Goal: Task Accomplishment & Management: Manage account settings

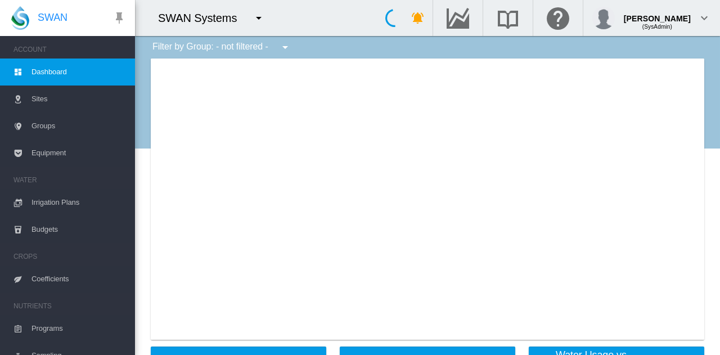
click at [261, 21] on md-icon "icon-menu-down" at bounding box center [258, 17] width 13 height 13
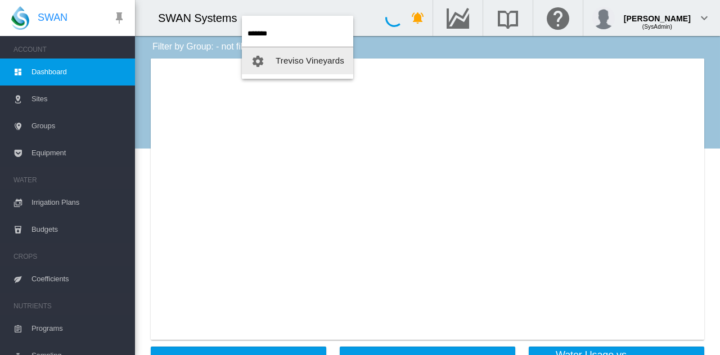
type input "*******"
click at [324, 61] on span "Treviso Vineyards" at bounding box center [310, 61] width 69 height 10
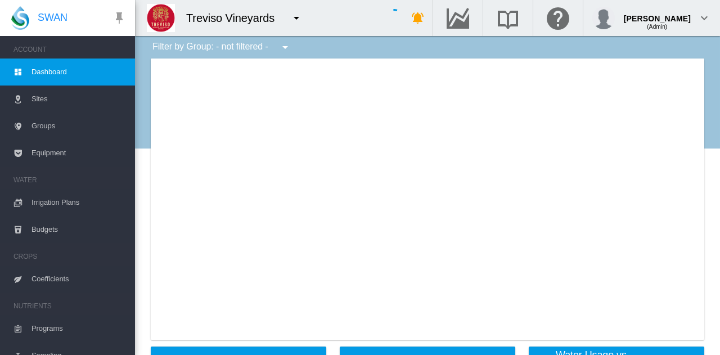
click at [528, 223] on div at bounding box center [427, 198] width 553 height 281
type input "**********"
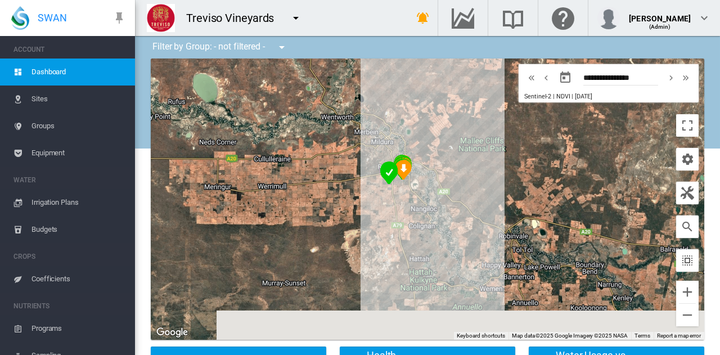
drag, startPoint x: 465, startPoint y: 280, endPoint x: 391, endPoint y: 208, distance: 103.0
click at [391, 208] on div at bounding box center [427, 198] width 553 height 281
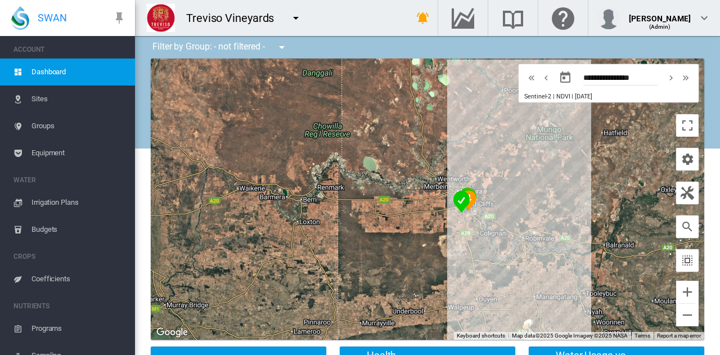
drag, startPoint x: 436, startPoint y: 215, endPoint x: 409, endPoint y: 164, distance: 57.6
click at [409, 163] on div at bounding box center [427, 198] width 553 height 281
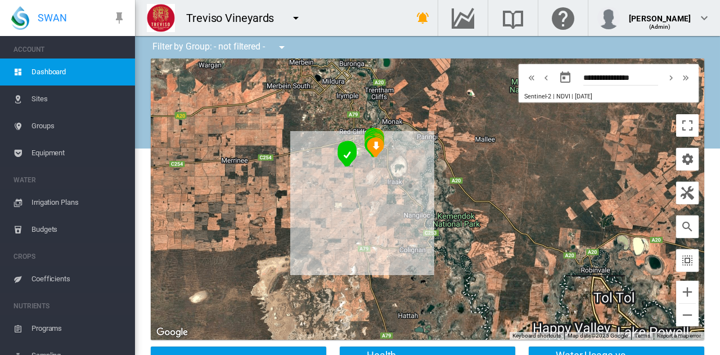
drag, startPoint x: 388, startPoint y: 226, endPoint x: 392, endPoint y: 233, distance: 8.8
click at [392, 233] on div at bounding box center [427, 198] width 553 height 281
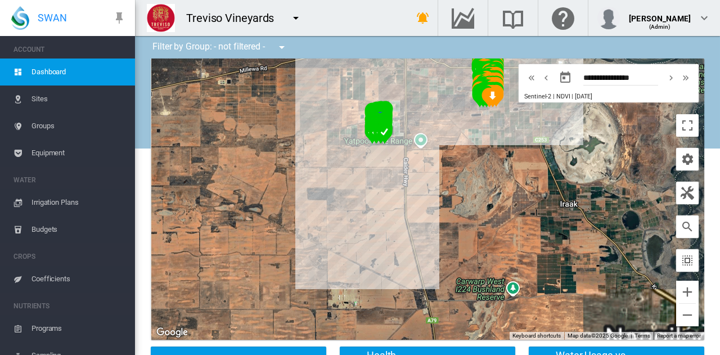
drag, startPoint x: 359, startPoint y: 218, endPoint x: 362, endPoint y: 236, distance: 18.3
click at [361, 236] on div at bounding box center [427, 198] width 553 height 281
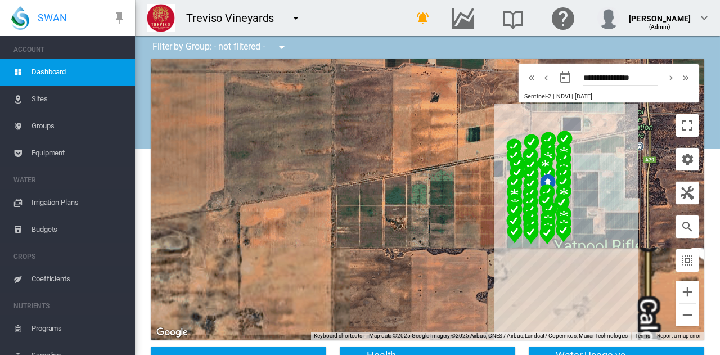
drag, startPoint x: 370, startPoint y: 170, endPoint x: 227, endPoint y: 248, distance: 163.1
click at [227, 248] on div at bounding box center [427, 198] width 553 height 281
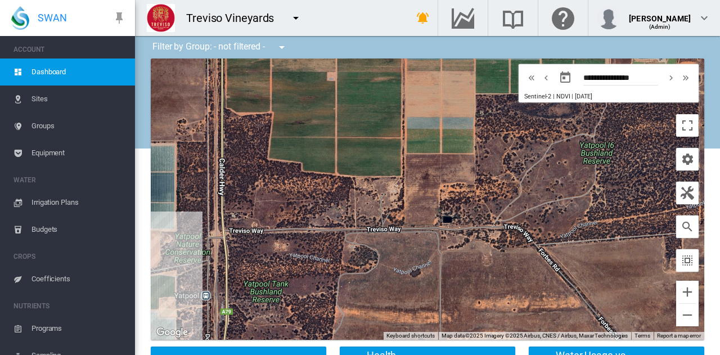
drag, startPoint x: 379, startPoint y: 248, endPoint x: 425, endPoint y: 138, distance: 119.0
click at [425, 139] on div at bounding box center [427, 198] width 553 height 281
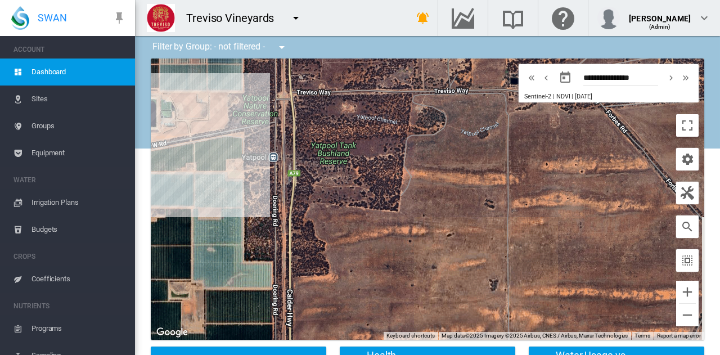
drag, startPoint x: 407, startPoint y: 222, endPoint x: 499, endPoint y: 122, distance: 135.7
click at [498, 123] on div at bounding box center [427, 198] width 553 height 281
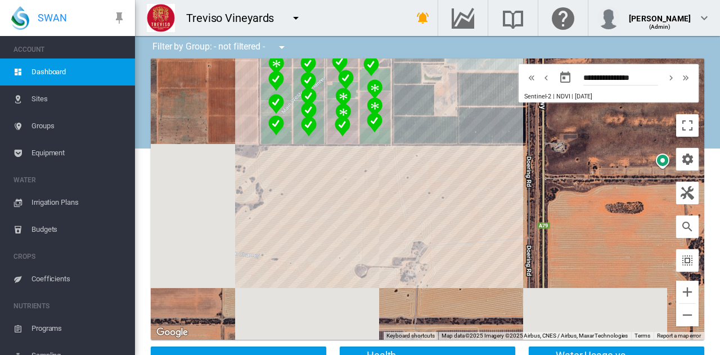
drag, startPoint x: 411, startPoint y: 191, endPoint x: 429, endPoint y: 258, distance: 69.9
click at [425, 255] on div at bounding box center [427, 198] width 553 height 281
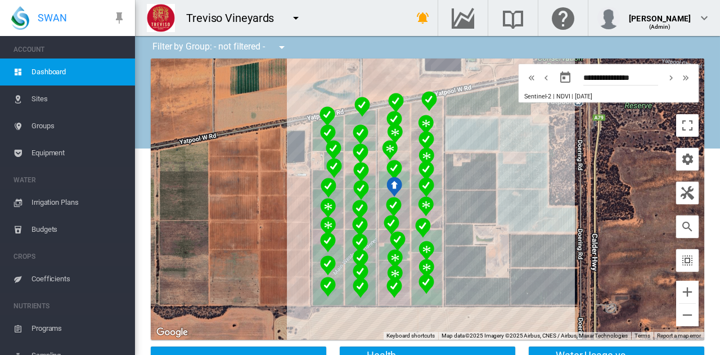
drag, startPoint x: 242, startPoint y: 145, endPoint x: 274, endPoint y: 258, distance: 117.4
click at [274, 258] on div at bounding box center [427, 198] width 553 height 281
